Goal: Task Accomplishment & Management: Use online tool/utility

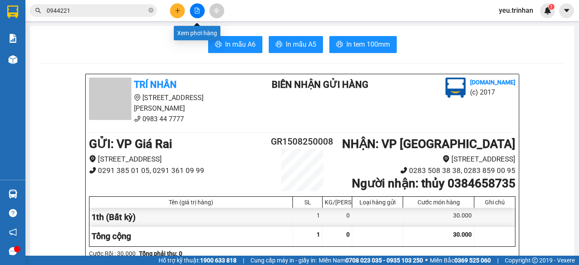
click at [195, 6] on button at bounding box center [197, 10] width 15 height 15
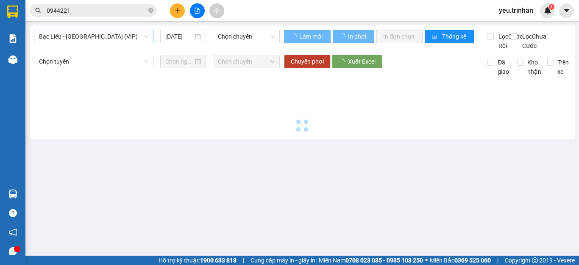
click at [83, 39] on span "Bạc Liêu - [GEOGRAPHIC_DATA] (VIP)" at bounding box center [93, 36] width 109 height 13
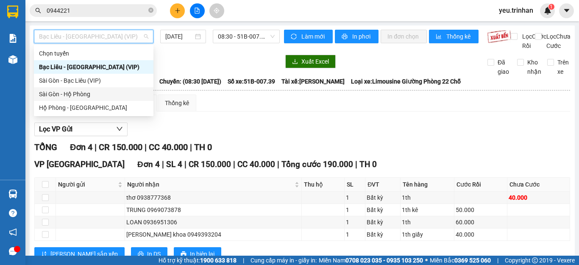
click at [61, 96] on div "Sài Gòn - Hộ Phòng" at bounding box center [93, 93] width 109 height 9
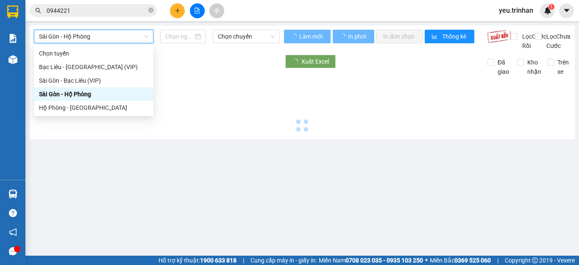
type input "[DATE]"
